Goal: Task Accomplishment & Management: Manage account settings

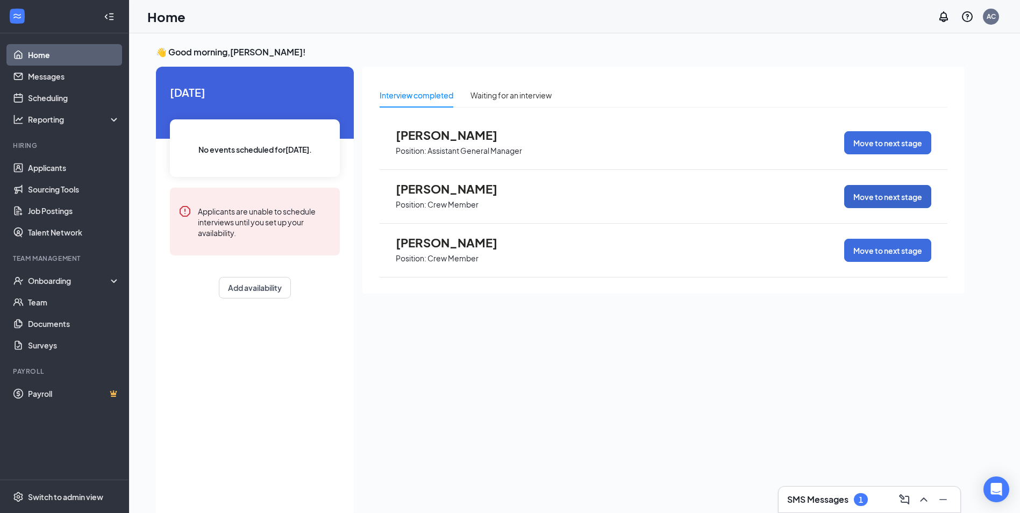
click at [885, 193] on button "Move to next stage" at bounding box center [887, 196] width 87 height 23
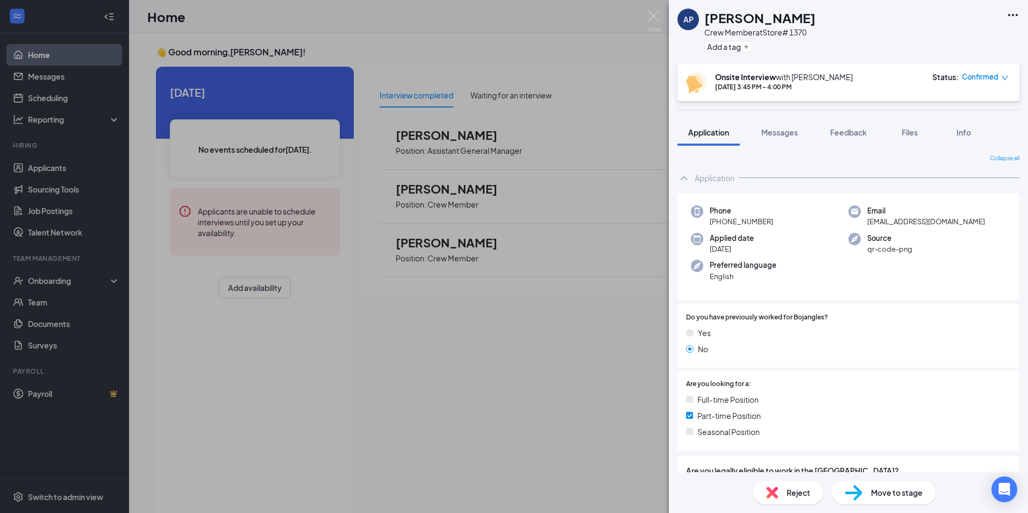
click at [790, 494] on span "Reject" at bounding box center [799, 493] width 24 height 12
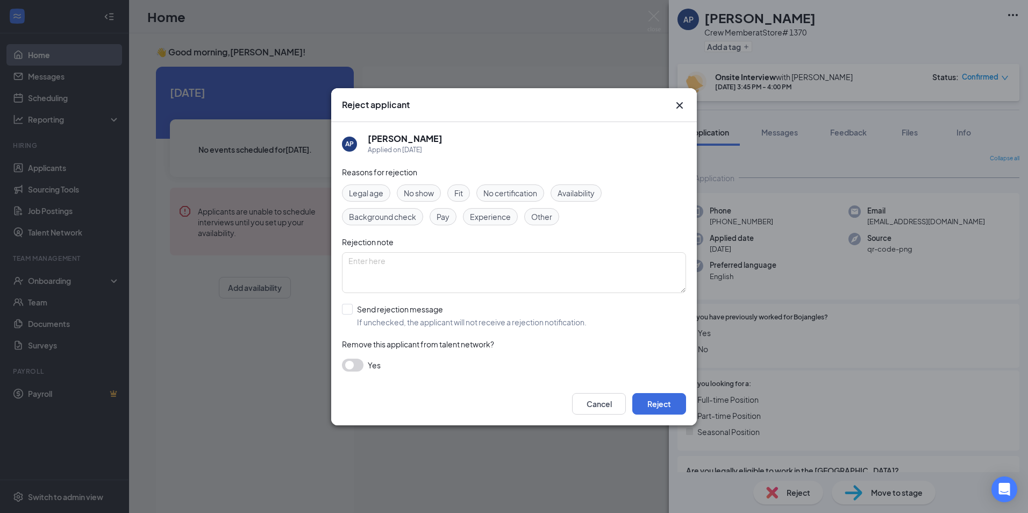
click at [548, 222] on span "Other" at bounding box center [541, 217] width 21 height 12
click at [515, 267] on textarea at bounding box center [514, 272] width 344 height 41
type textarea "Not a good fit...."
click at [667, 397] on button "Reject" at bounding box center [659, 404] width 54 height 22
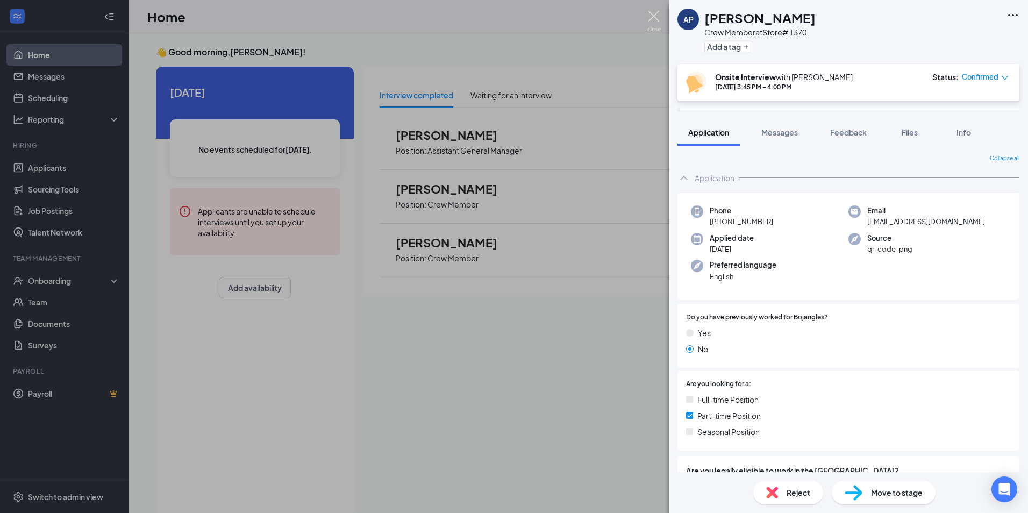
click at [655, 17] on img at bounding box center [653, 21] width 13 height 21
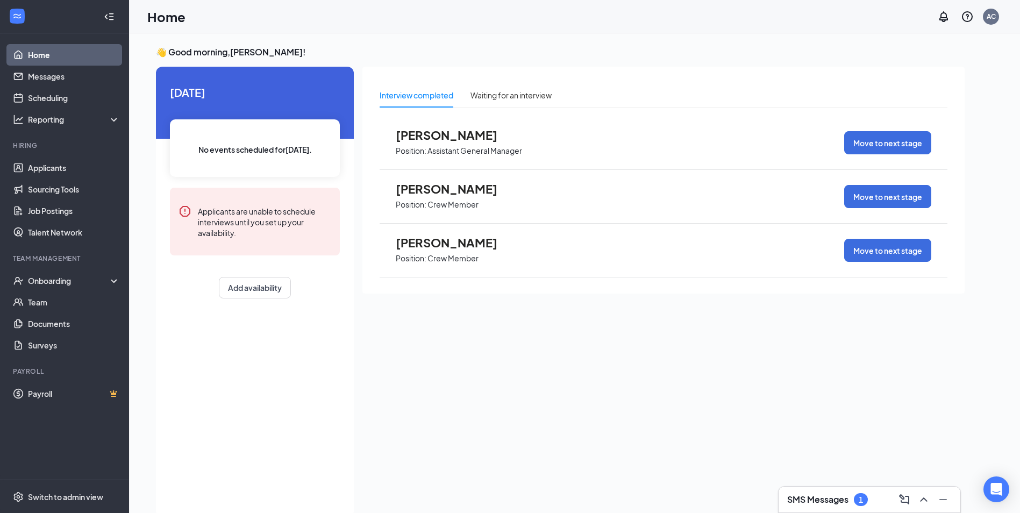
click at [835, 497] on h3 "SMS Messages" at bounding box center [817, 500] width 61 height 12
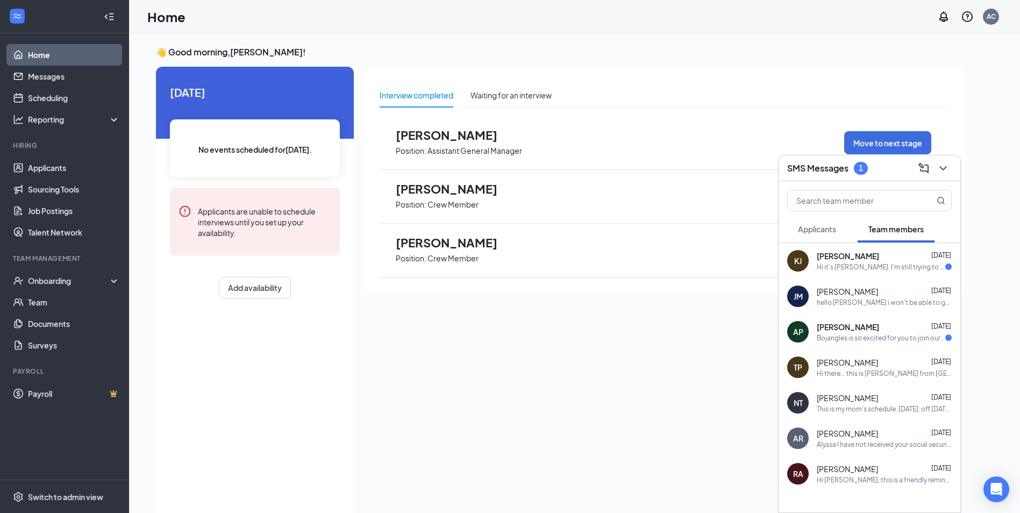
click at [858, 345] on div "AP [PERSON_NAME] [DATE] Bojangles is so excited for you to join our team! Do yo…" at bounding box center [869, 331] width 182 height 35
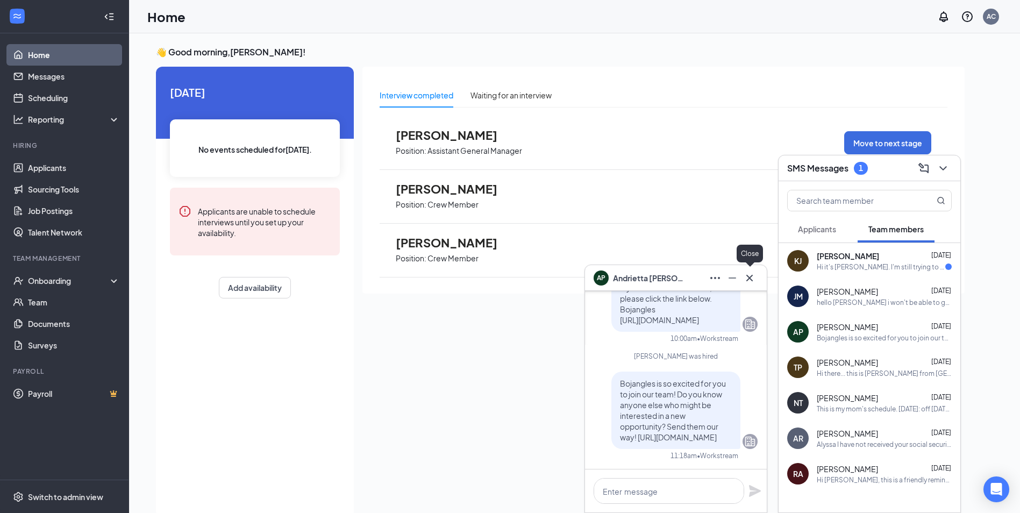
click at [747, 278] on icon "Cross" at bounding box center [749, 278] width 13 height 13
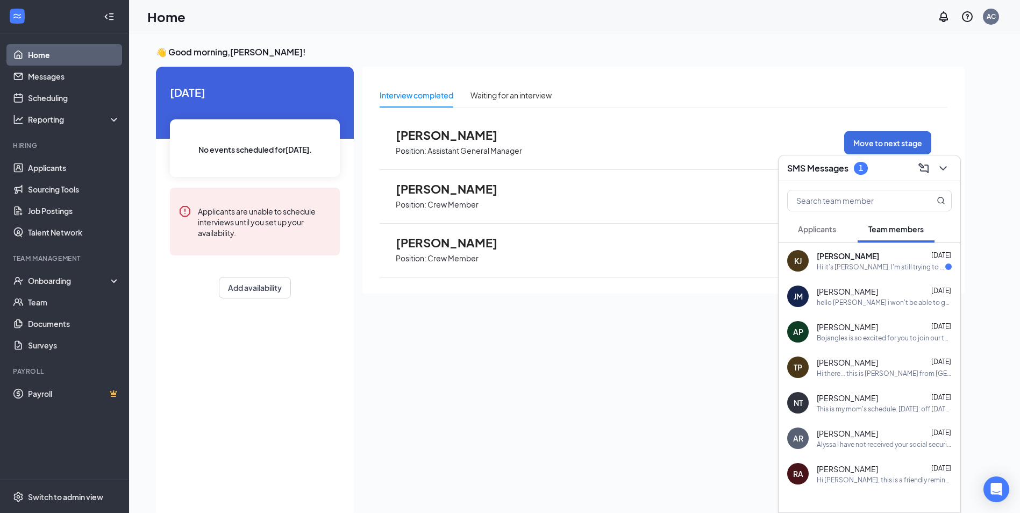
click at [260, 368] on div "[DATE] No events scheduled for [DATE] . Applicants are unable to schedule inter…" at bounding box center [255, 292] width 198 height 451
click at [423, 373] on div "Interview completed Waiting for an interview [PERSON_NAME] Position: Assistant …" at bounding box center [663, 289] width 602 height 444
click at [989, 130] on div "👋 Good morning, [PERSON_NAME] ! [DATE] No events scheduled for [DATE] . Applica…" at bounding box center [574, 284] width 854 height 476
click at [939, 169] on icon "ChevronDown" at bounding box center [943, 168] width 13 height 13
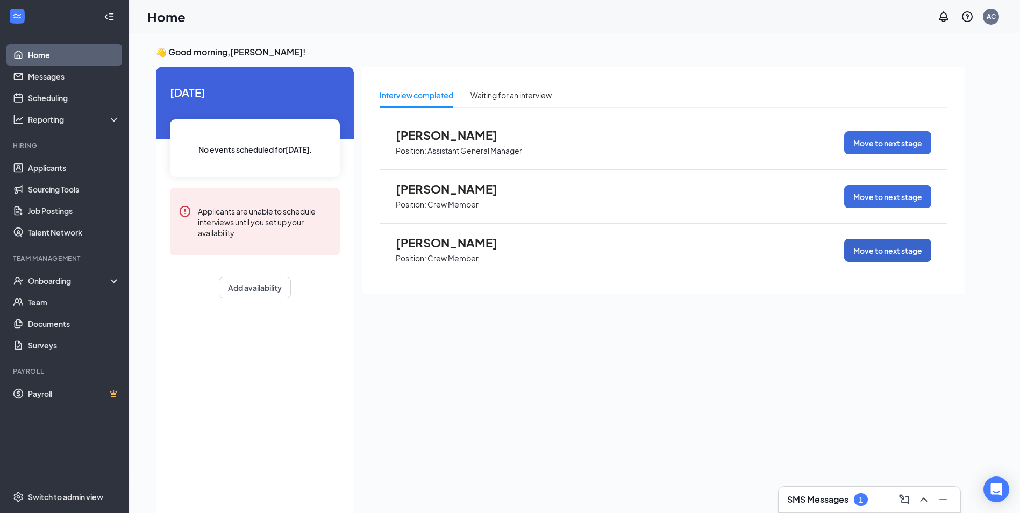
click at [885, 249] on button "Move to next stage" at bounding box center [887, 250] width 87 height 23
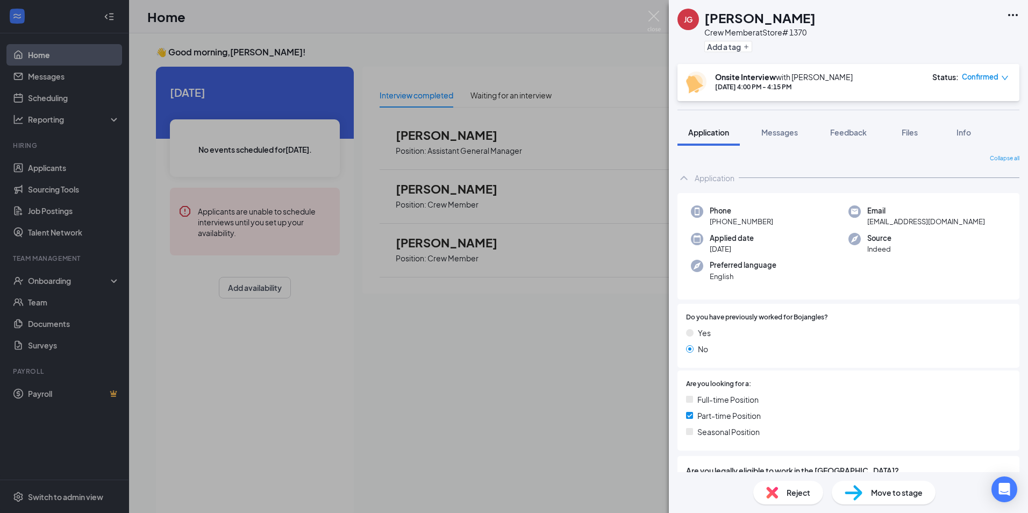
click at [881, 491] on span "Move to stage" at bounding box center [897, 493] width 52 height 12
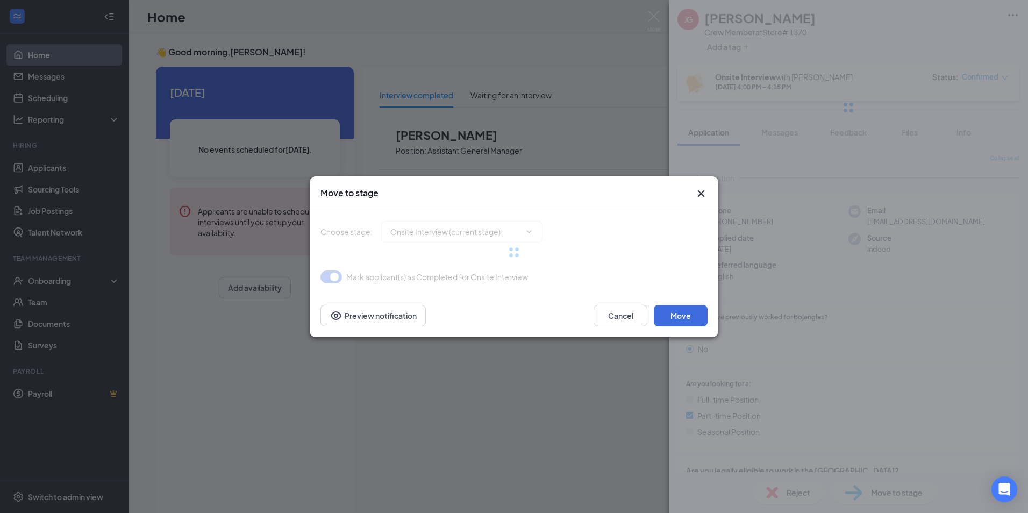
type input "Hiring Complete (final stage)"
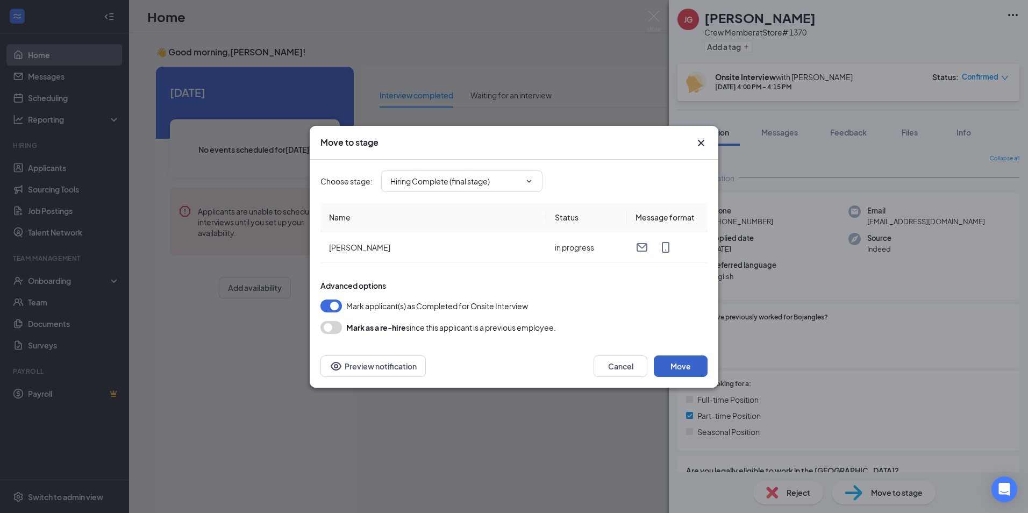
click at [685, 365] on button "Move" at bounding box center [681, 366] width 54 height 22
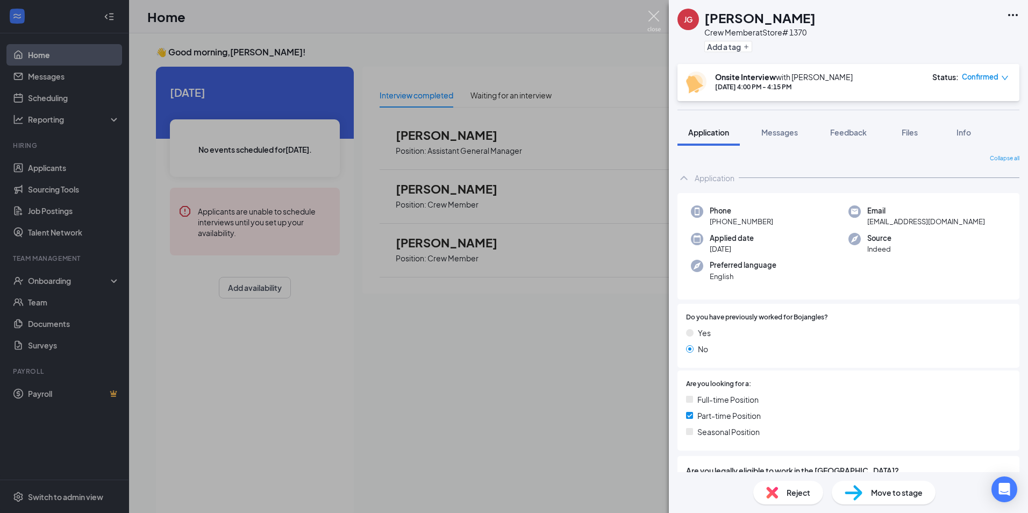
click at [652, 20] on img at bounding box center [653, 21] width 13 height 21
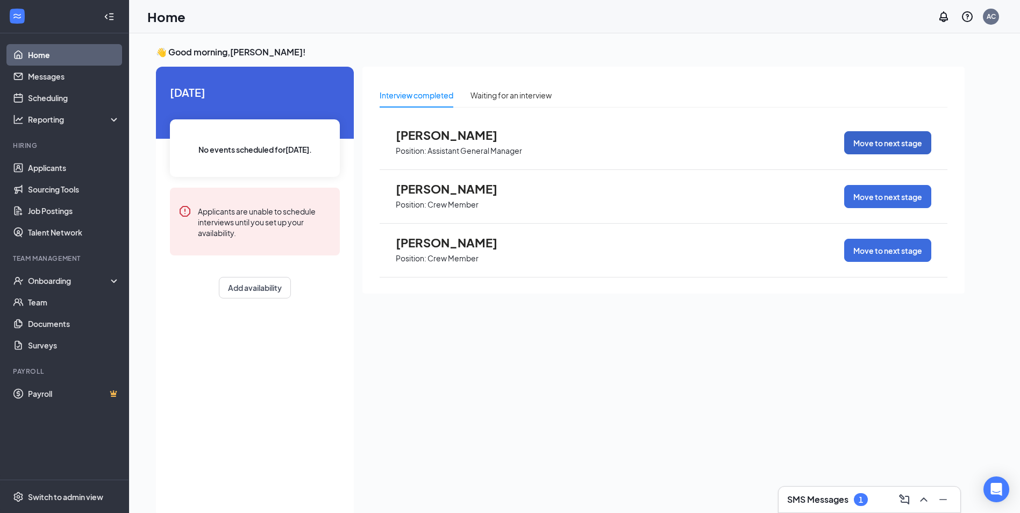
click at [878, 138] on button "Move to next stage" at bounding box center [887, 142] width 87 height 23
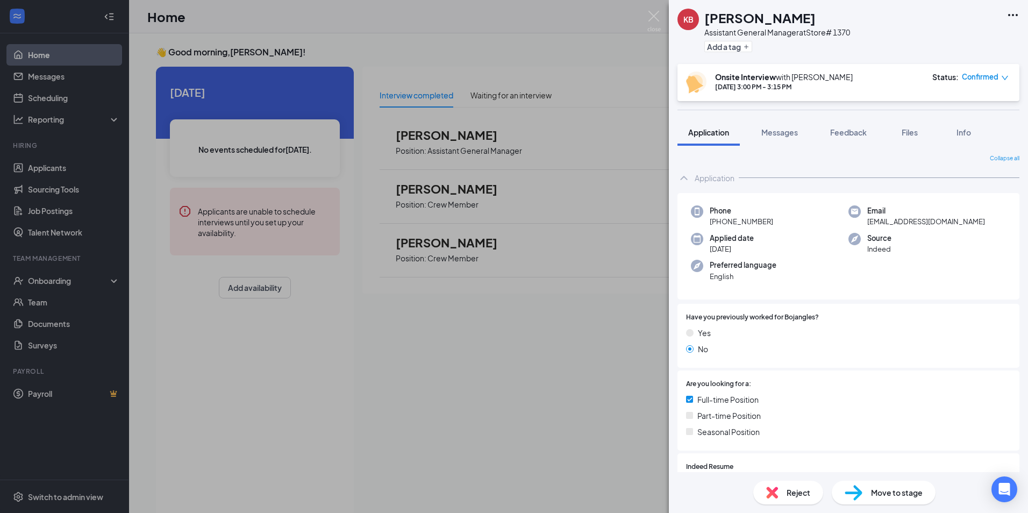
click at [863, 502] on div "Move to stage" at bounding box center [884, 493] width 104 height 24
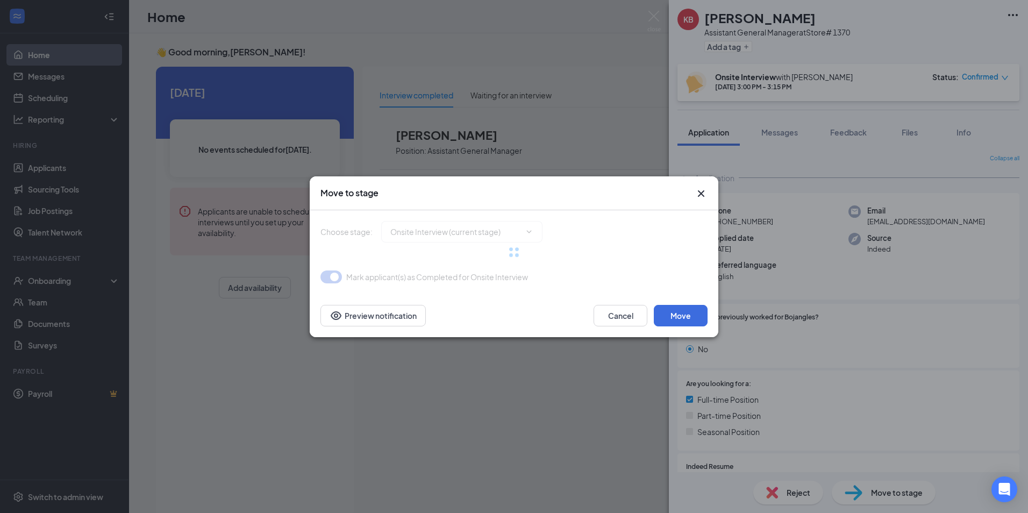
type input "Hiring Complete (final stage)"
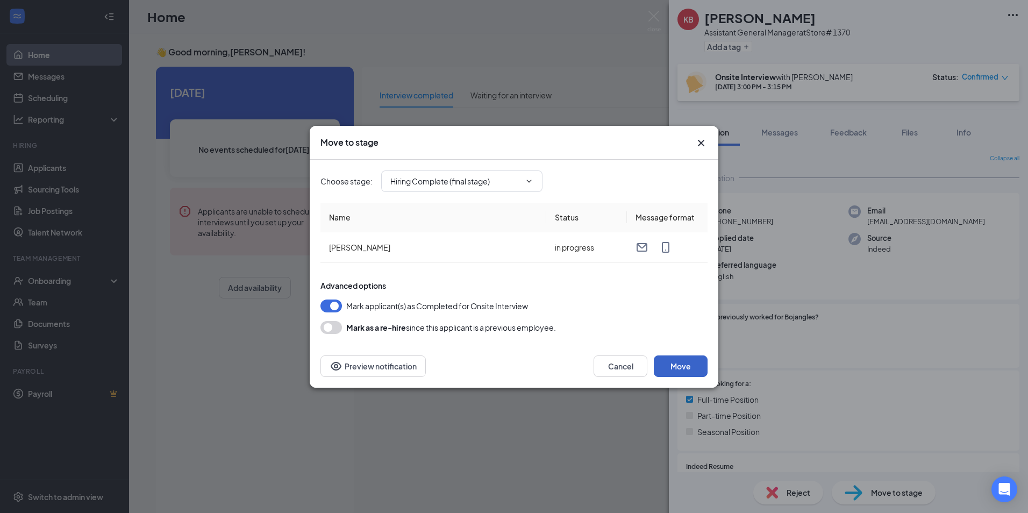
click at [681, 368] on button "Move" at bounding box center [681, 366] width 54 height 22
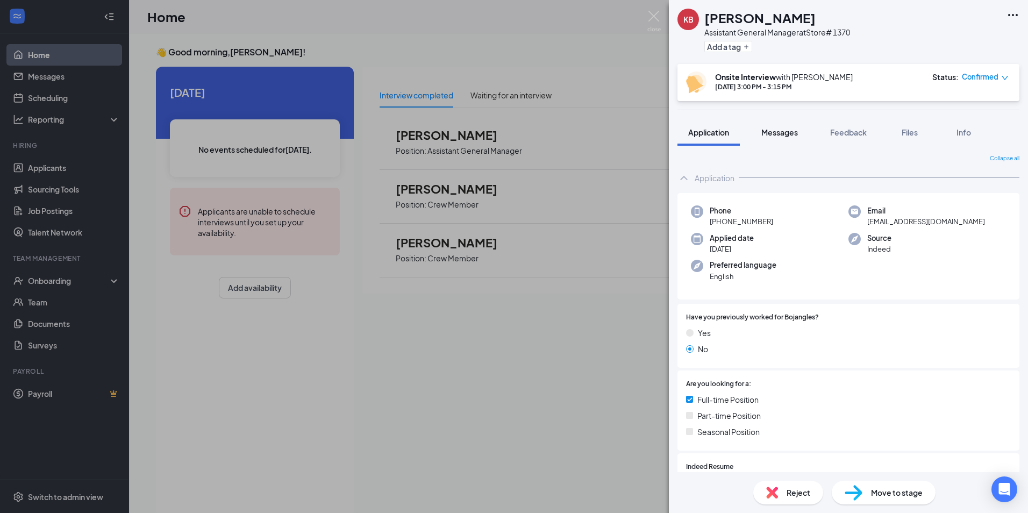
click at [778, 134] on span "Messages" at bounding box center [779, 132] width 37 height 10
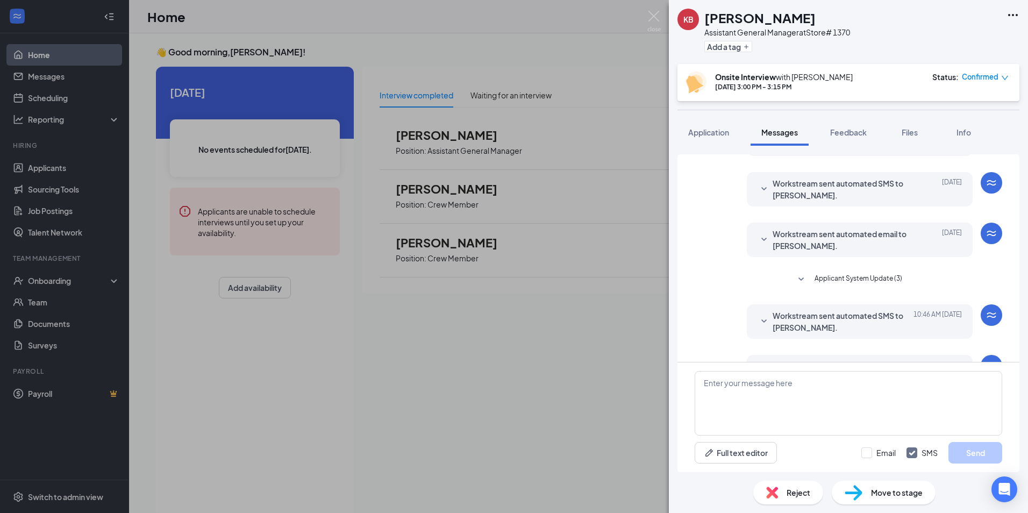
scroll to position [212, 0]
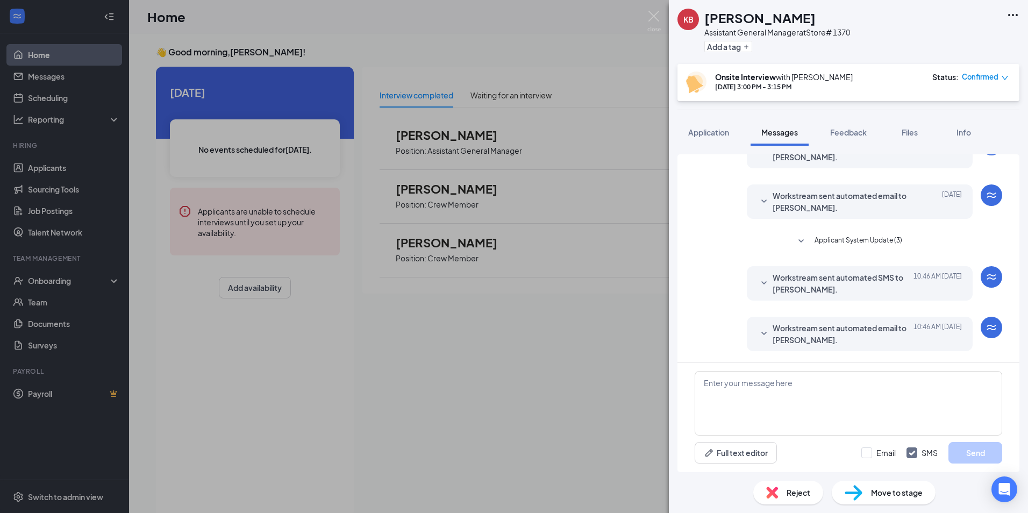
click at [828, 281] on span "Workstream sent automated SMS to [PERSON_NAME]." at bounding box center [843, 284] width 141 height 24
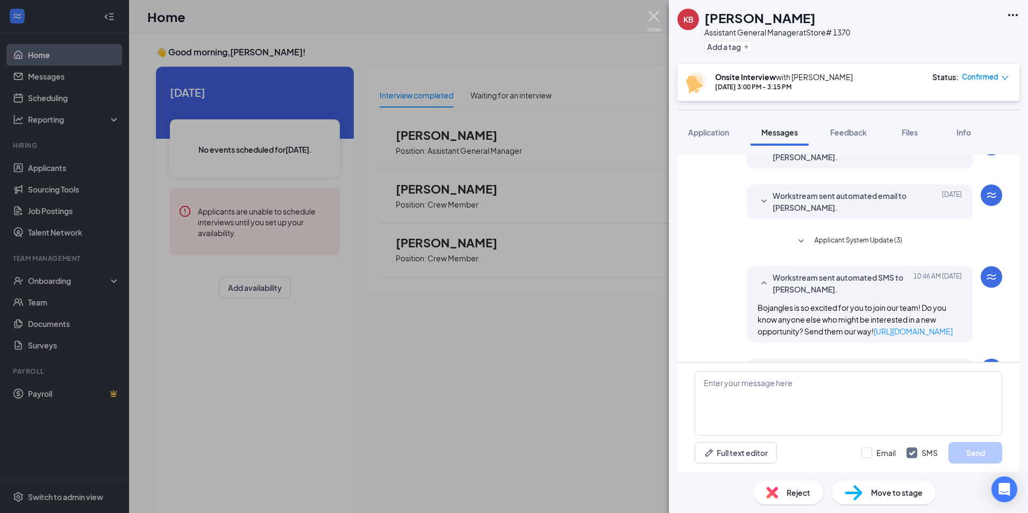
click at [655, 18] on img at bounding box center [653, 21] width 13 height 21
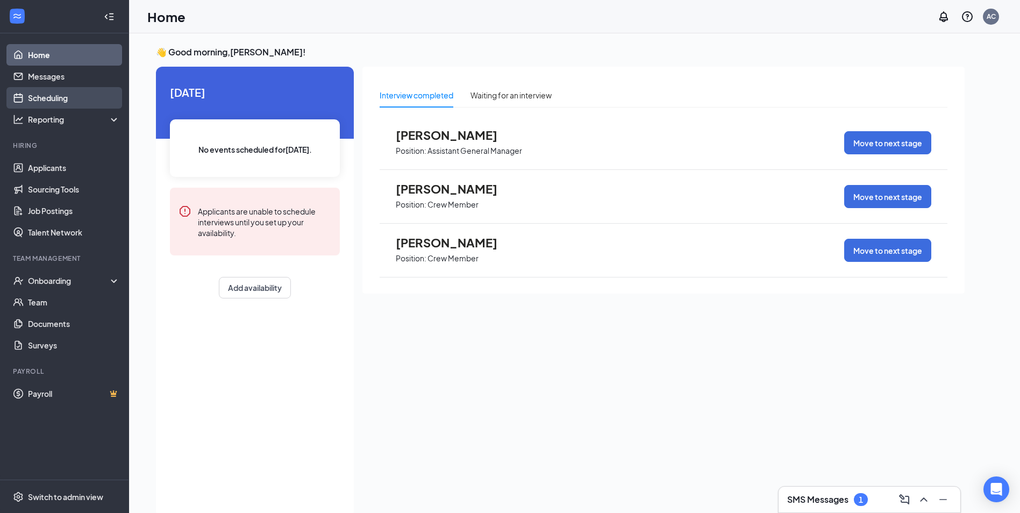
click at [55, 98] on link "Scheduling" at bounding box center [74, 98] width 92 height 22
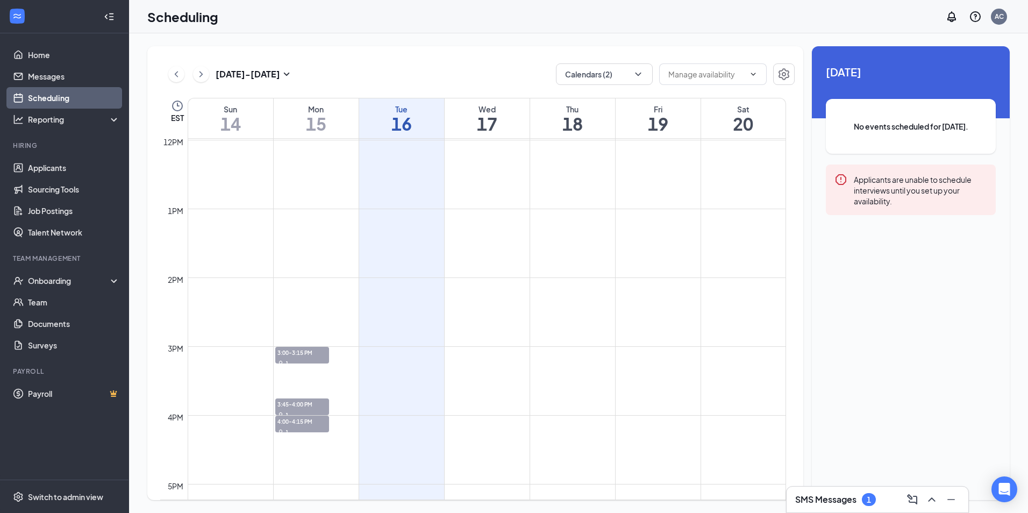
scroll to position [859, 0]
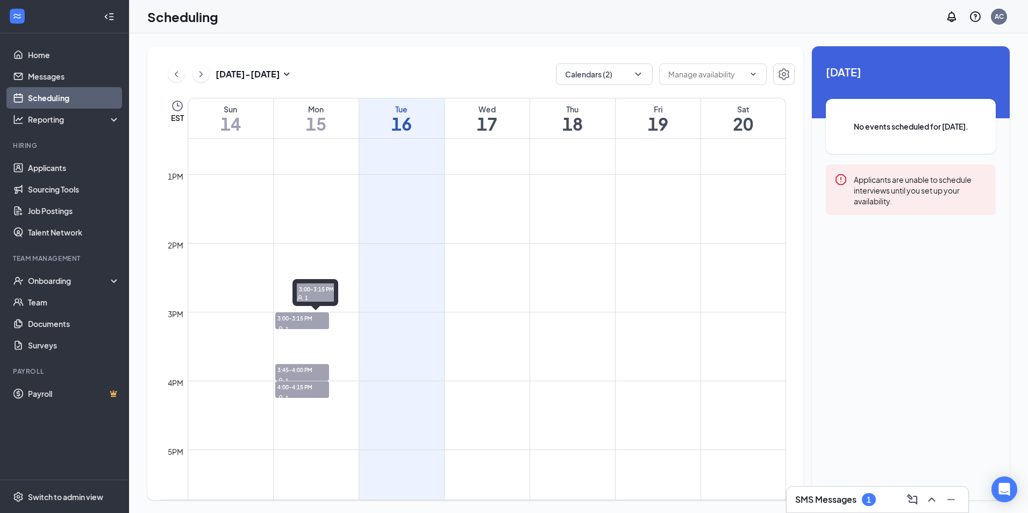
click at [300, 323] on span "3:00-3:15 PM" at bounding box center [302, 317] width 54 height 11
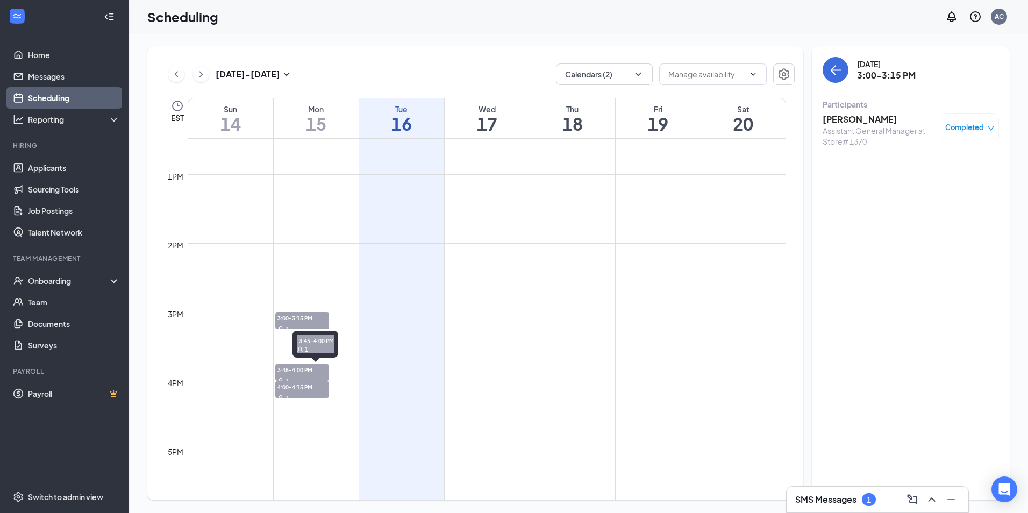
click at [302, 373] on span "3:45-4:00 PM" at bounding box center [302, 369] width 54 height 11
click at [294, 392] on div "1" at bounding box center [302, 397] width 54 height 11
click at [300, 370] on span "3:45-4:00 PM" at bounding box center [302, 369] width 54 height 11
click at [981, 126] on span "Confirmed" at bounding box center [965, 127] width 37 height 11
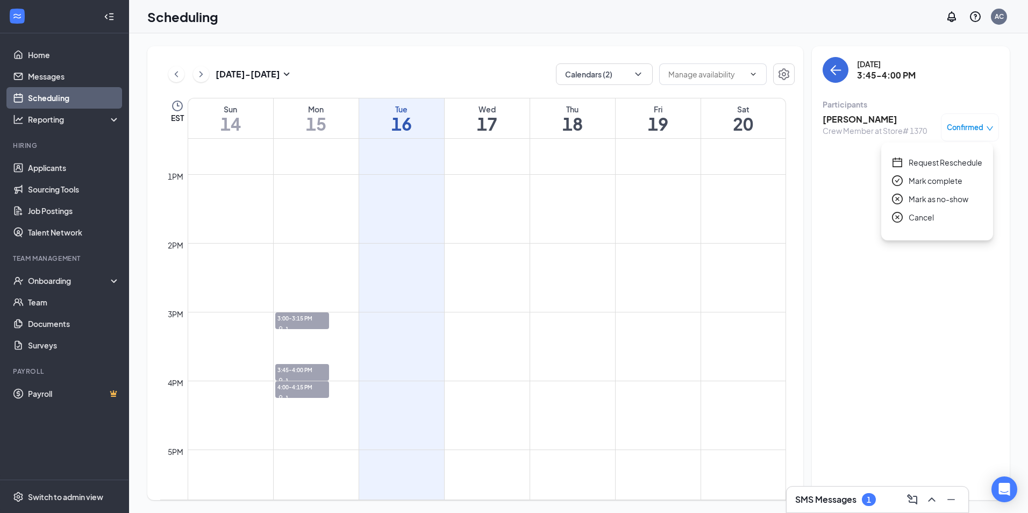
click at [951, 181] on span "Mark complete" at bounding box center [936, 181] width 54 height 12
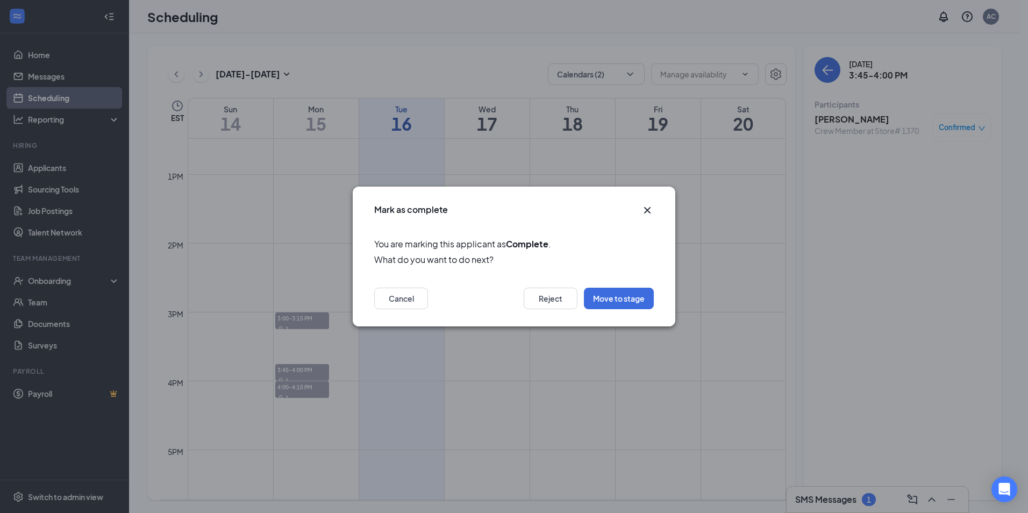
click at [648, 209] on icon "Cross" at bounding box center [647, 210] width 13 height 13
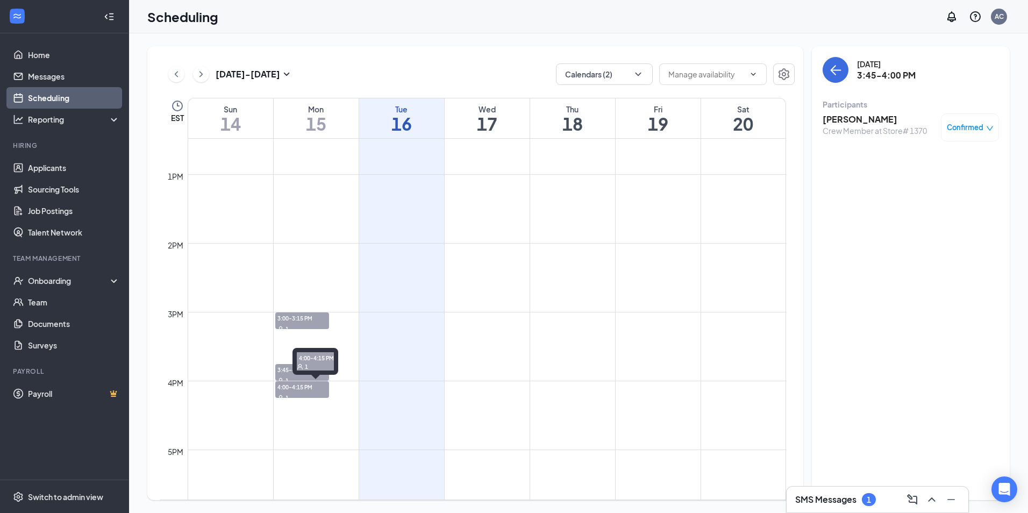
click at [294, 374] on div "4:00-4:15 PM 1" at bounding box center [315, 361] width 46 height 27
click at [305, 375] on div "1" at bounding box center [302, 380] width 54 height 11
click at [839, 118] on h3 "[PERSON_NAME]" at bounding box center [875, 119] width 104 height 12
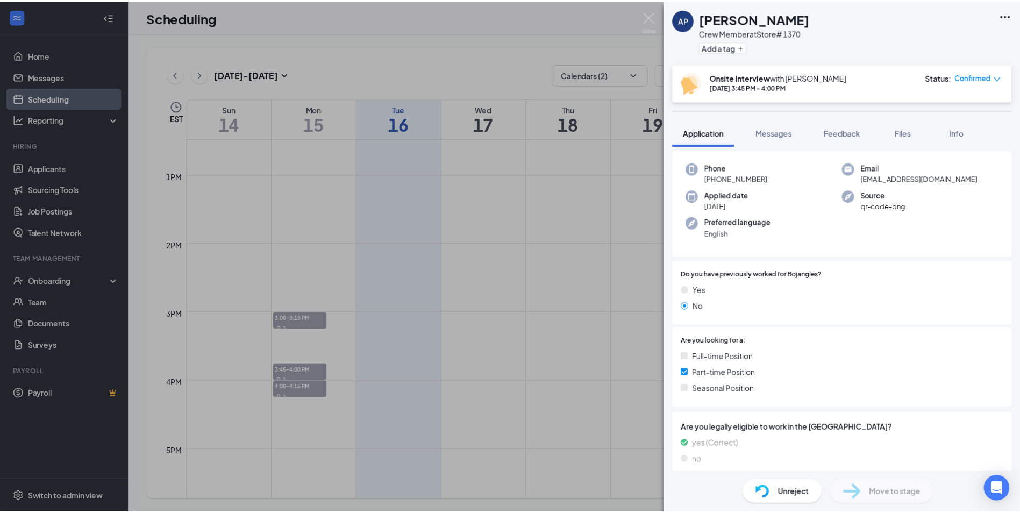
scroll to position [65, 0]
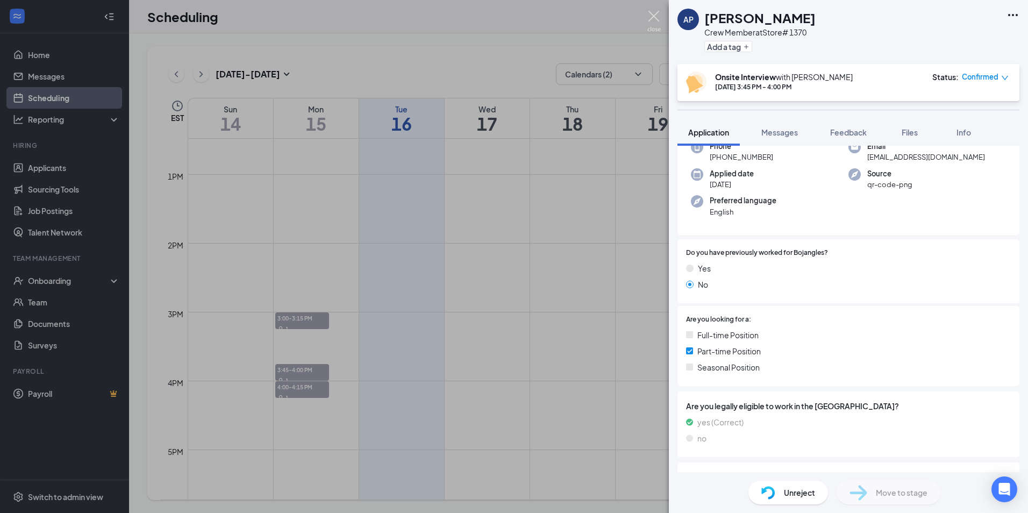
click at [650, 15] on img at bounding box center [653, 21] width 13 height 21
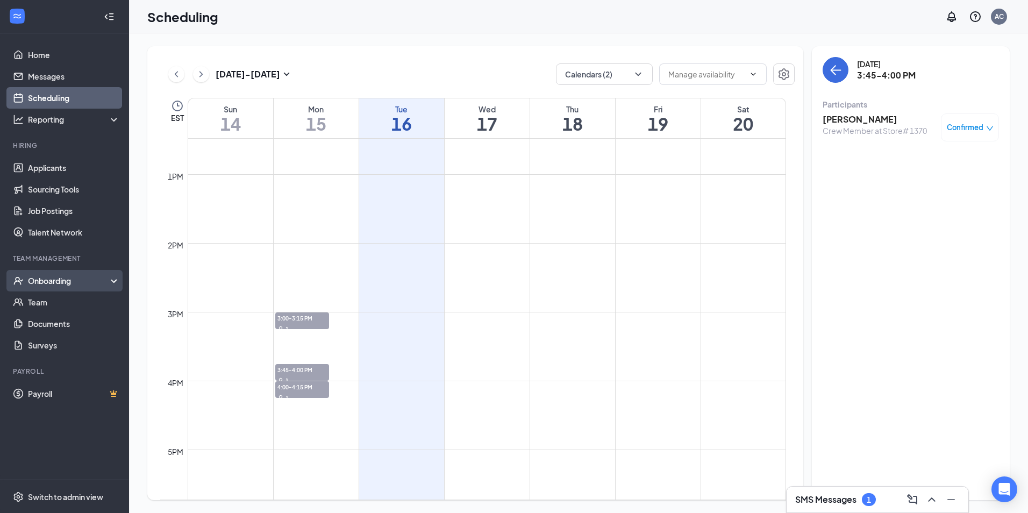
click at [46, 281] on div "Onboarding" at bounding box center [69, 280] width 83 height 11
click at [49, 300] on link "Overview" at bounding box center [74, 302] width 92 height 22
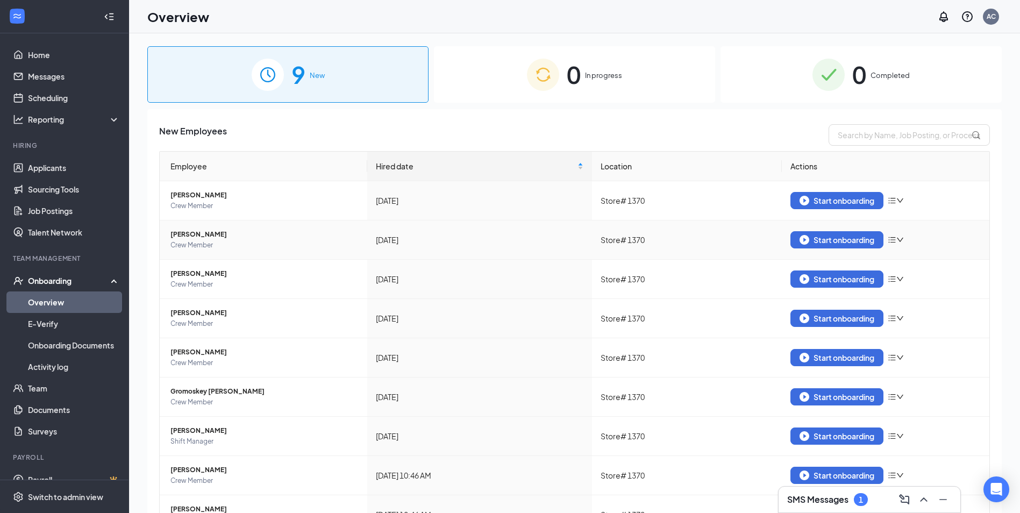
click at [889, 237] on icon "bars" at bounding box center [892, 240] width 7 height 6
click at [923, 262] on div "Remove from onboarding" at bounding box center [934, 257] width 91 height 12
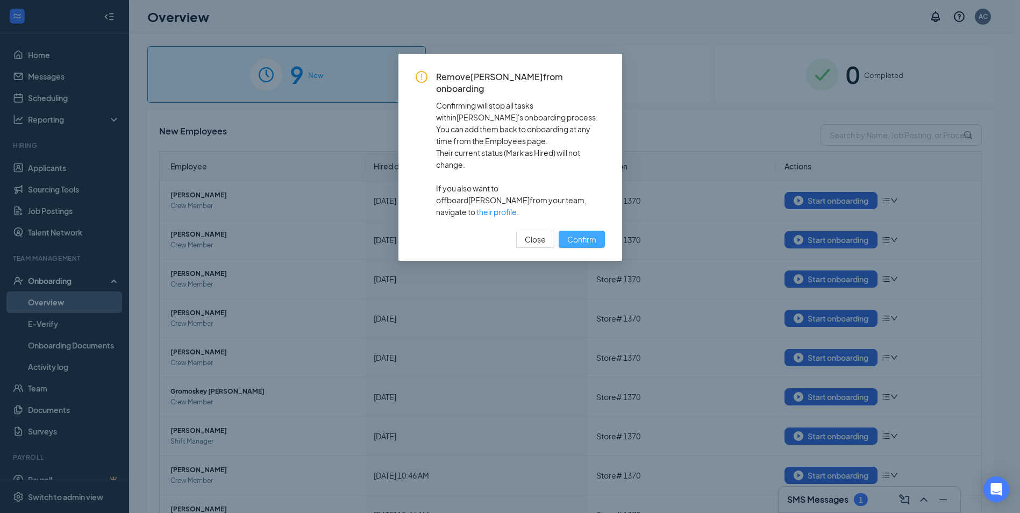
click at [576, 233] on span "Confirm" at bounding box center [581, 239] width 29 height 12
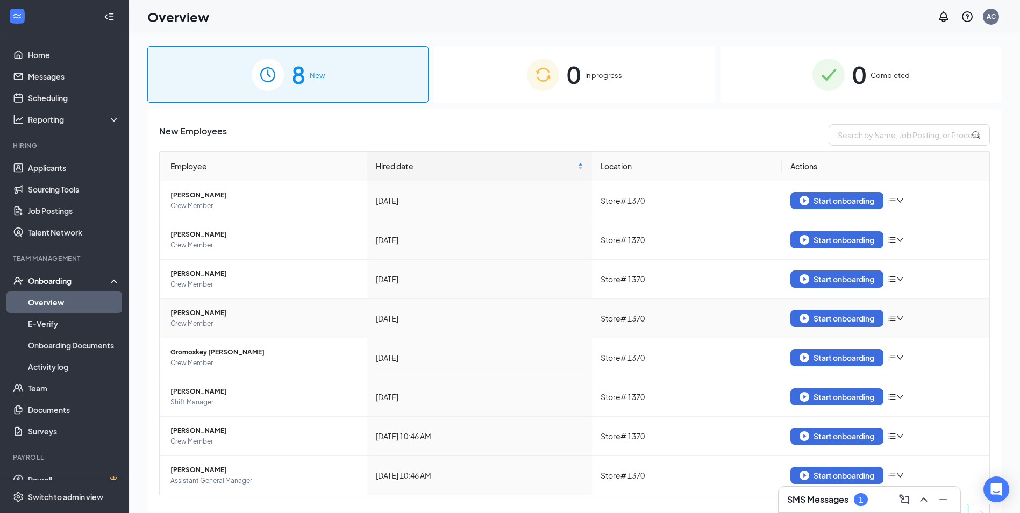
click at [888, 317] on icon "bars" at bounding box center [892, 318] width 9 height 9
click at [909, 338] on div "Remove from onboarding" at bounding box center [934, 336] width 91 height 12
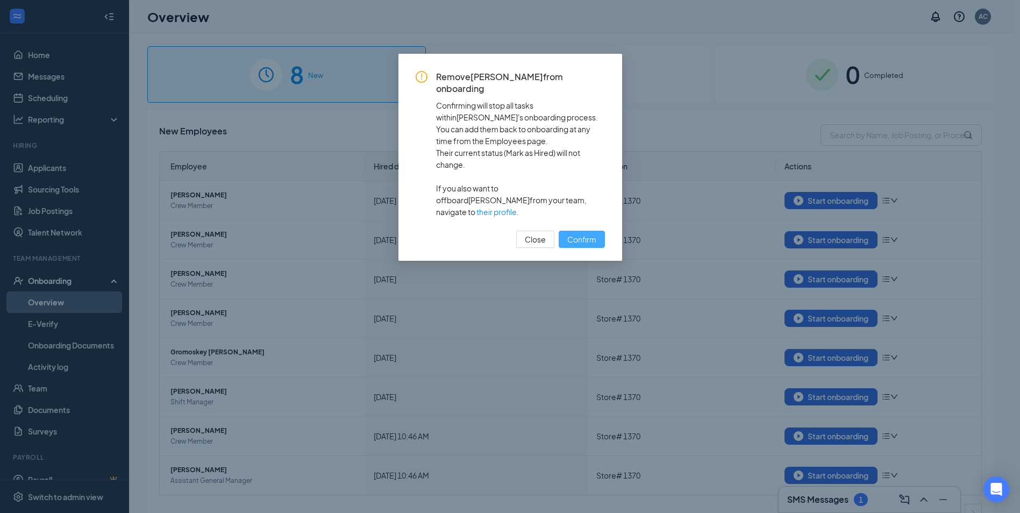
click at [588, 233] on span "Confirm" at bounding box center [581, 239] width 29 height 12
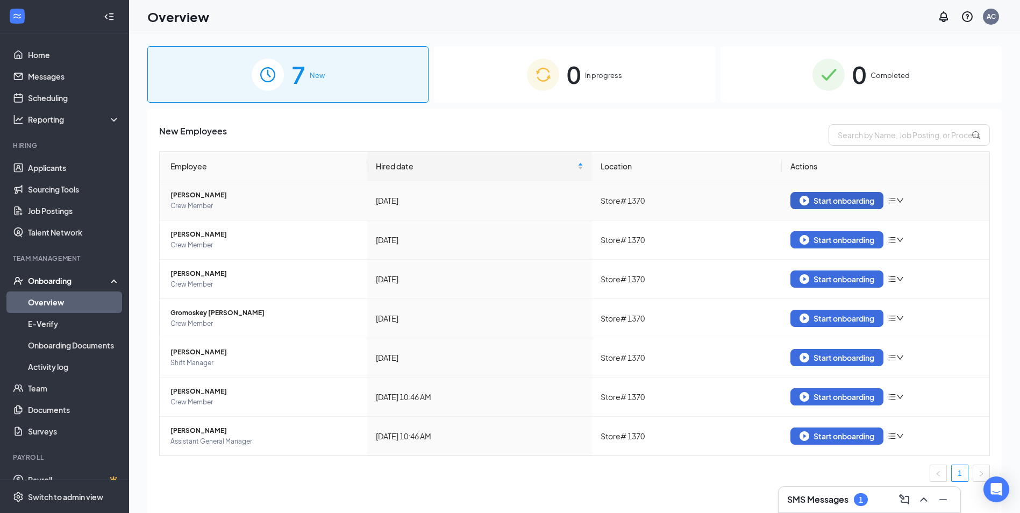
click at [867, 198] on div "Start onboarding" at bounding box center [836, 201] width 75 height 10
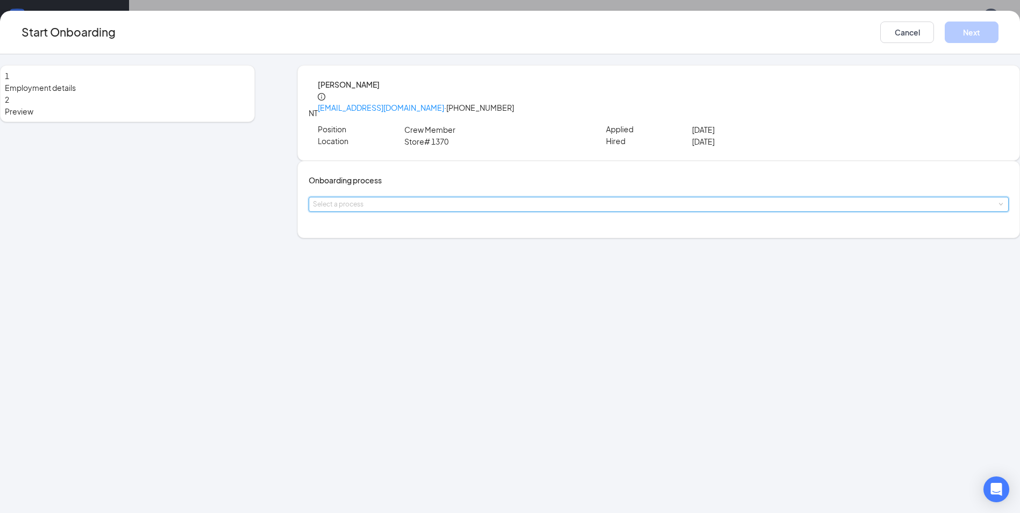
click at [998, 207] on span at bounding box center [1000, 204] width 5 height 5
click at [449, 399] on div "1 Employment details 2 Preview NT [PERSON_NAME] [EMAIL_ADDRESS][DOMAIN_NAME] · …" at bounding box center [510, 283] width 1020 height 459
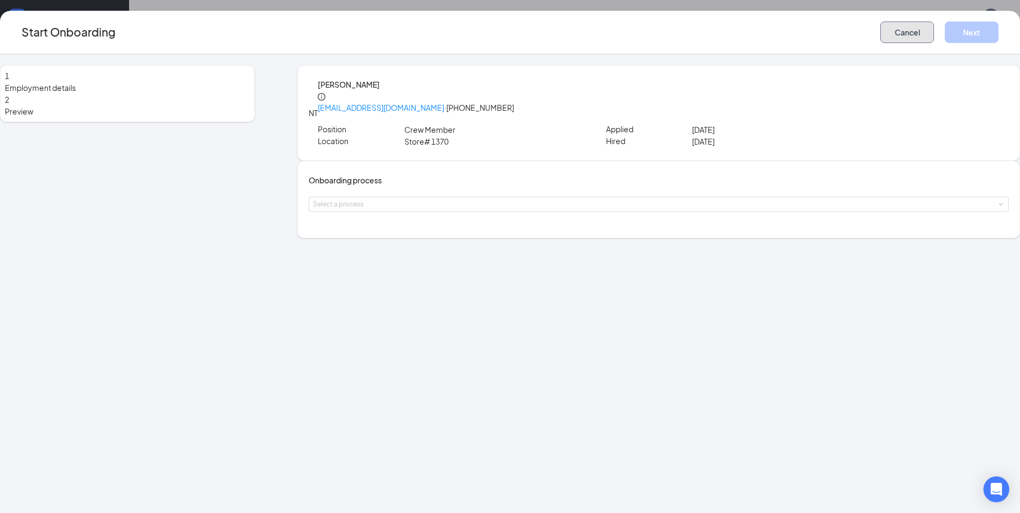
click at [880, 31] on button "Cancel" at bounding box center [907, 33] width 54 height 22
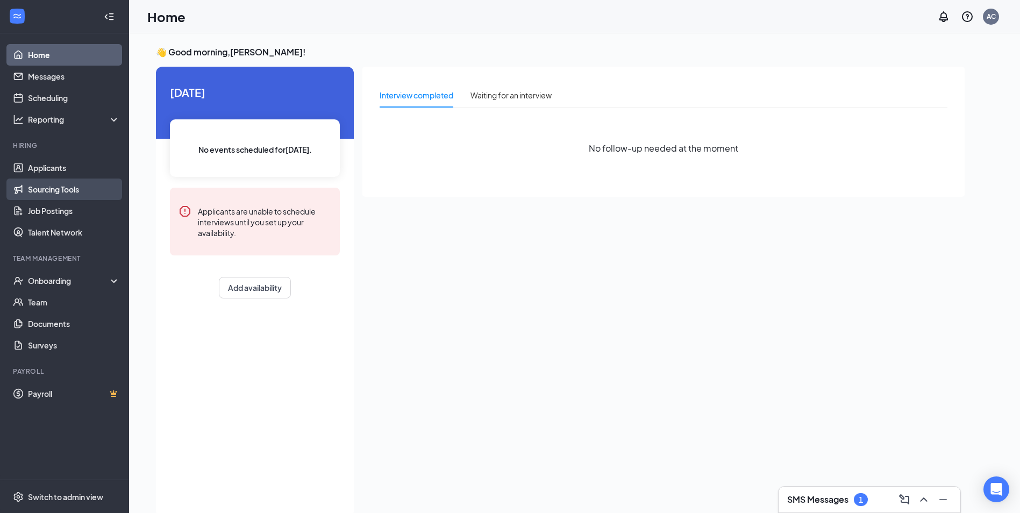
click at [62, 188] on link "Sourcing Tools" at bounding box center [74, 189] width 92 height 22
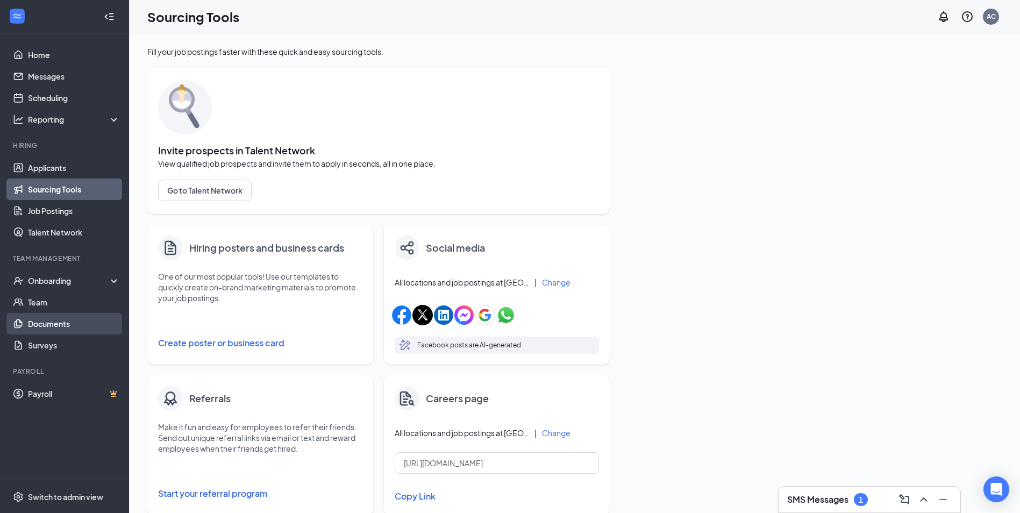
click at [57, 322] on link "Documents" at bounding box center [74, 324] width 92 height 22
